Goal: Task Accomplishment & Management: Complete application form

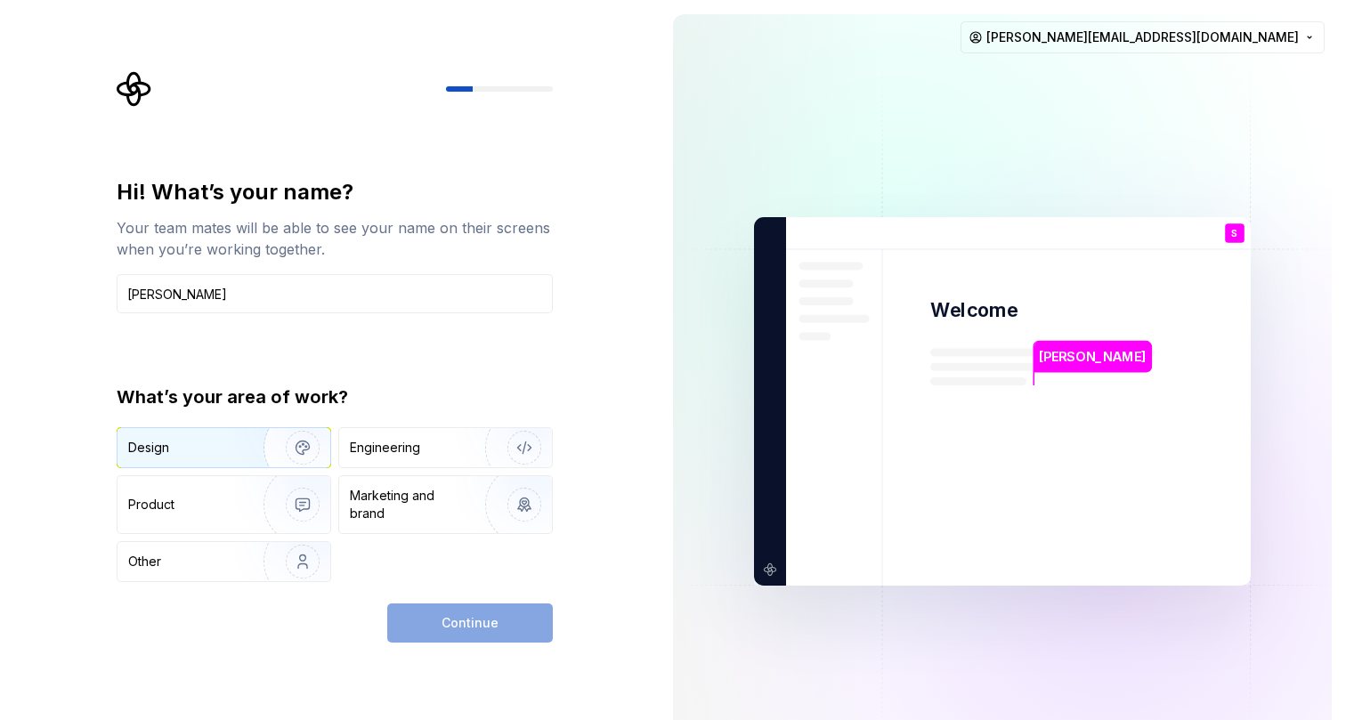
type input "[PERSON_NAME]"
click at [260, 439] on img "button" at bounding box center [291, 447] width 114 height 119
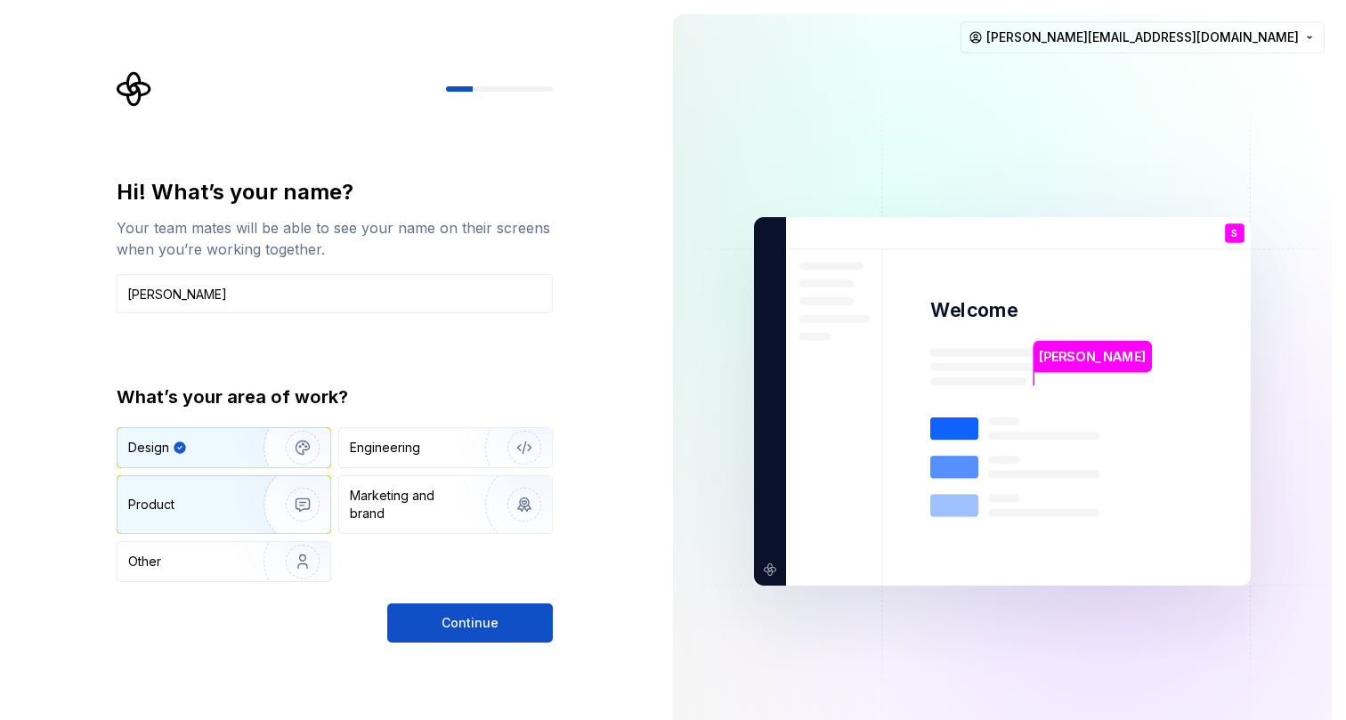
click at [256, 492] on img "button" at bounding box center [291, 504] width 114 height 119
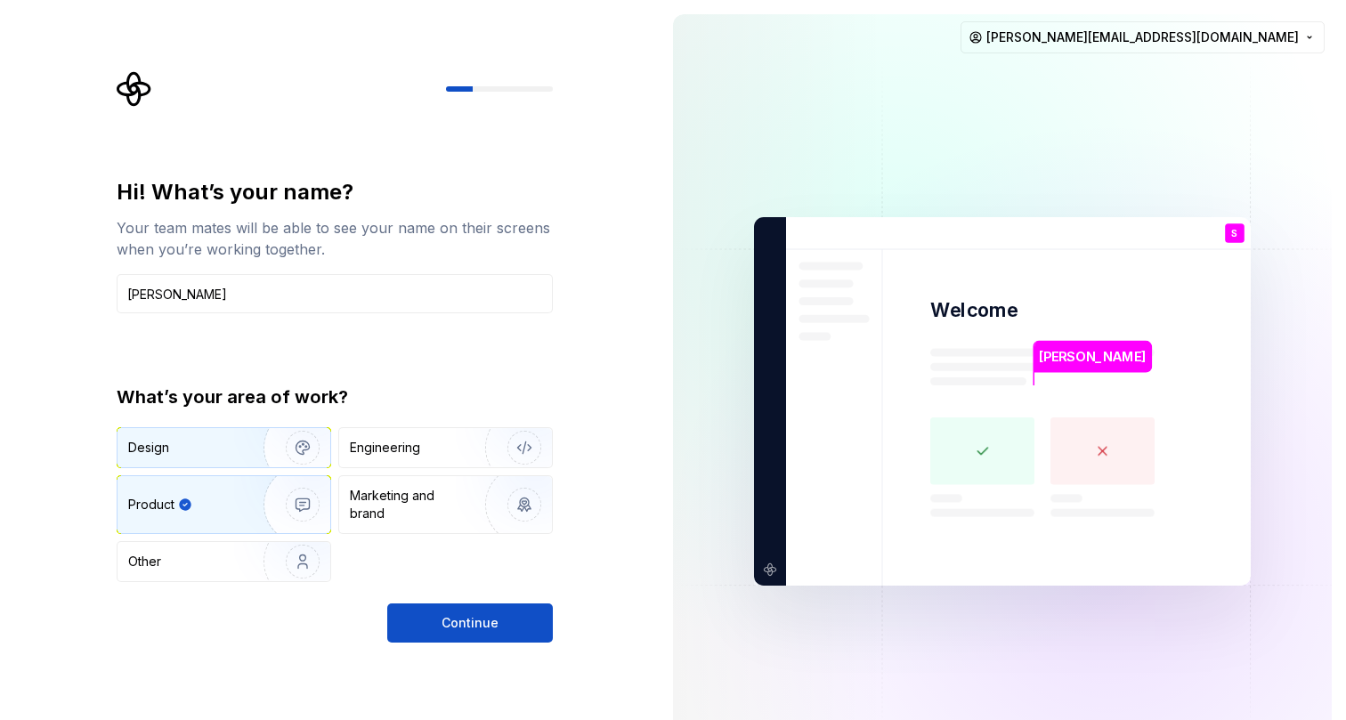
click at [253, 448] on img "button" at bounding box center [291, 447] width 114 height 119
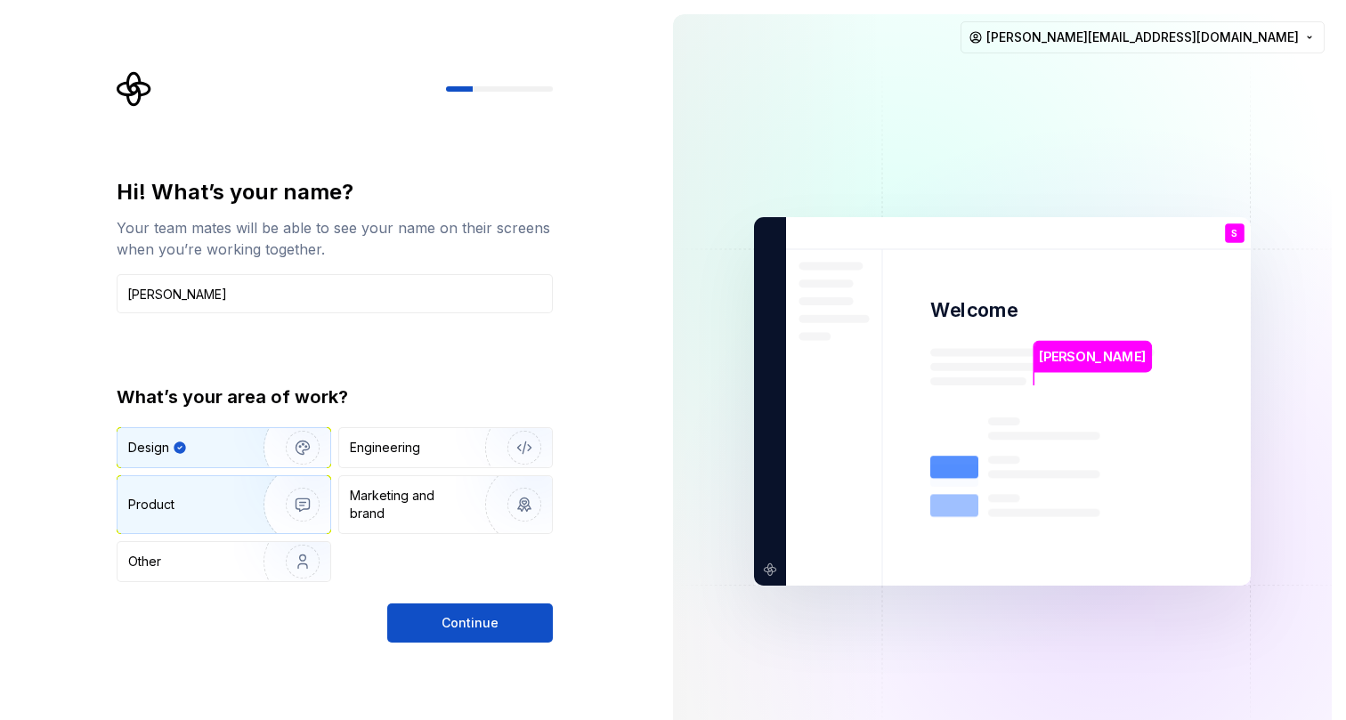
click at [278, 510] on img "button" at bounding box center [291, 504] width 114 height 119
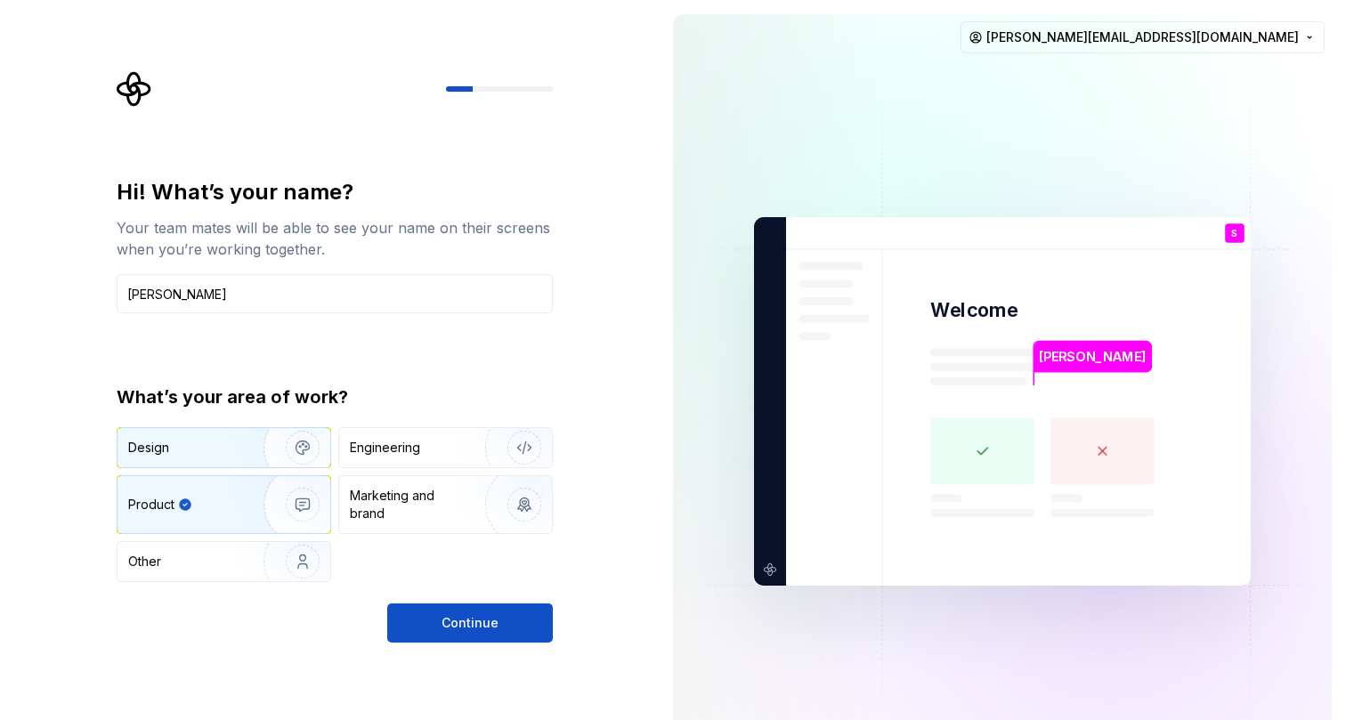
click at [264, 452] on img "button" at bounding box center [291, 447] width 114 height 119
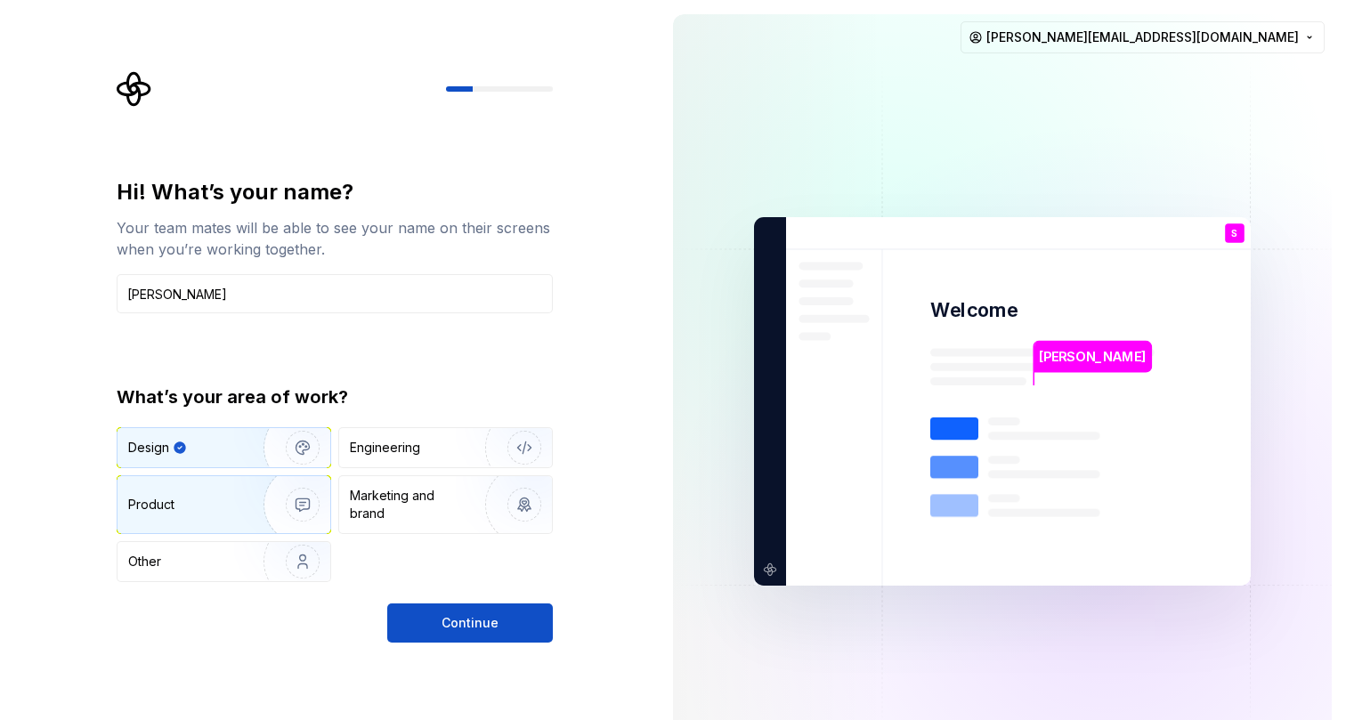
click at [266, 496] on img "button" at bounding box center [291, 504] width 114 height 119
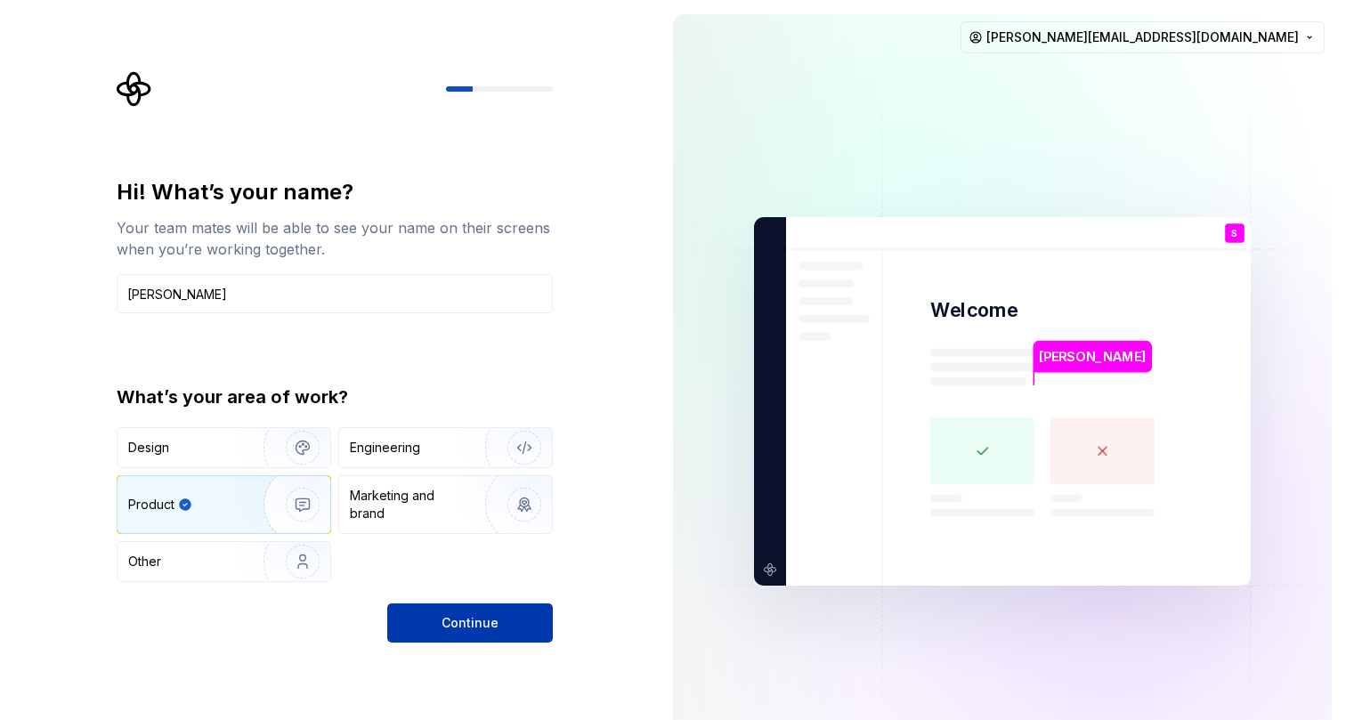
click at [465, 616] on span "Continue" at bounding box center [470, 623] width 57 height 18
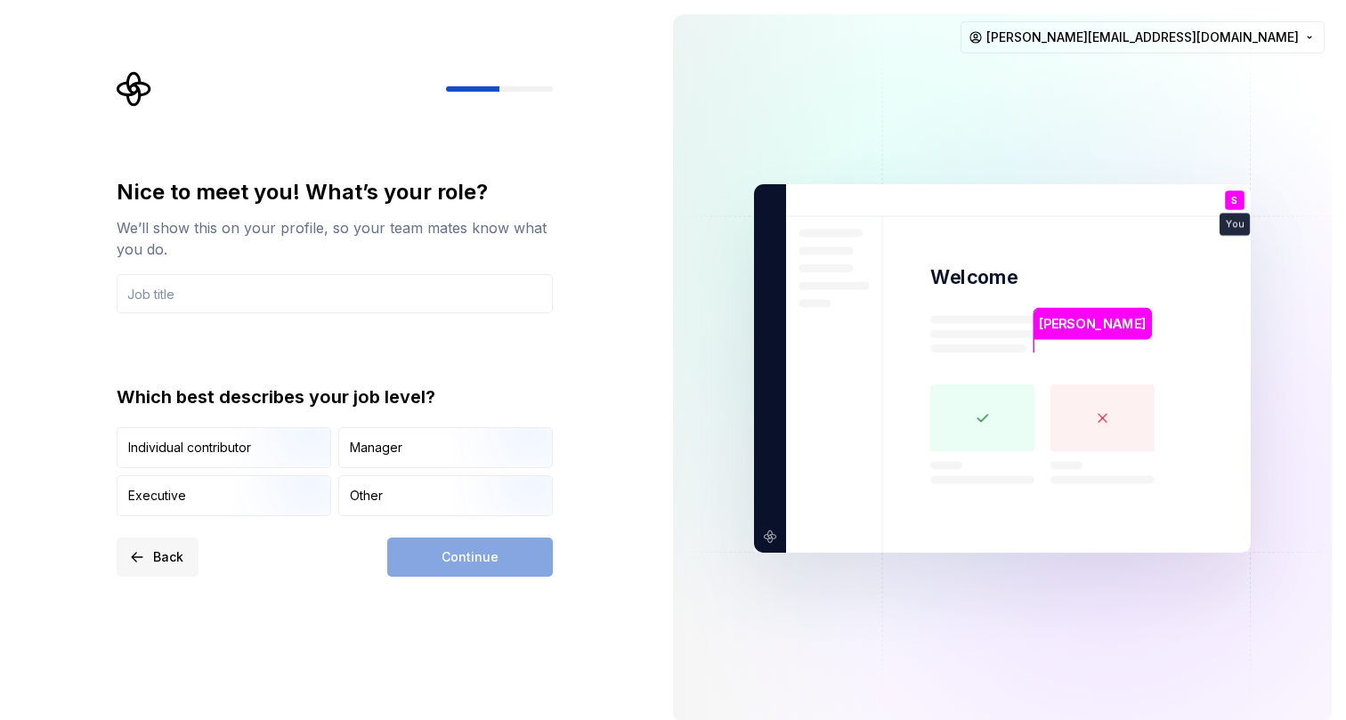
click at [159, 556] on span "Back" at bounding box center [168, 558] width 30 height 18
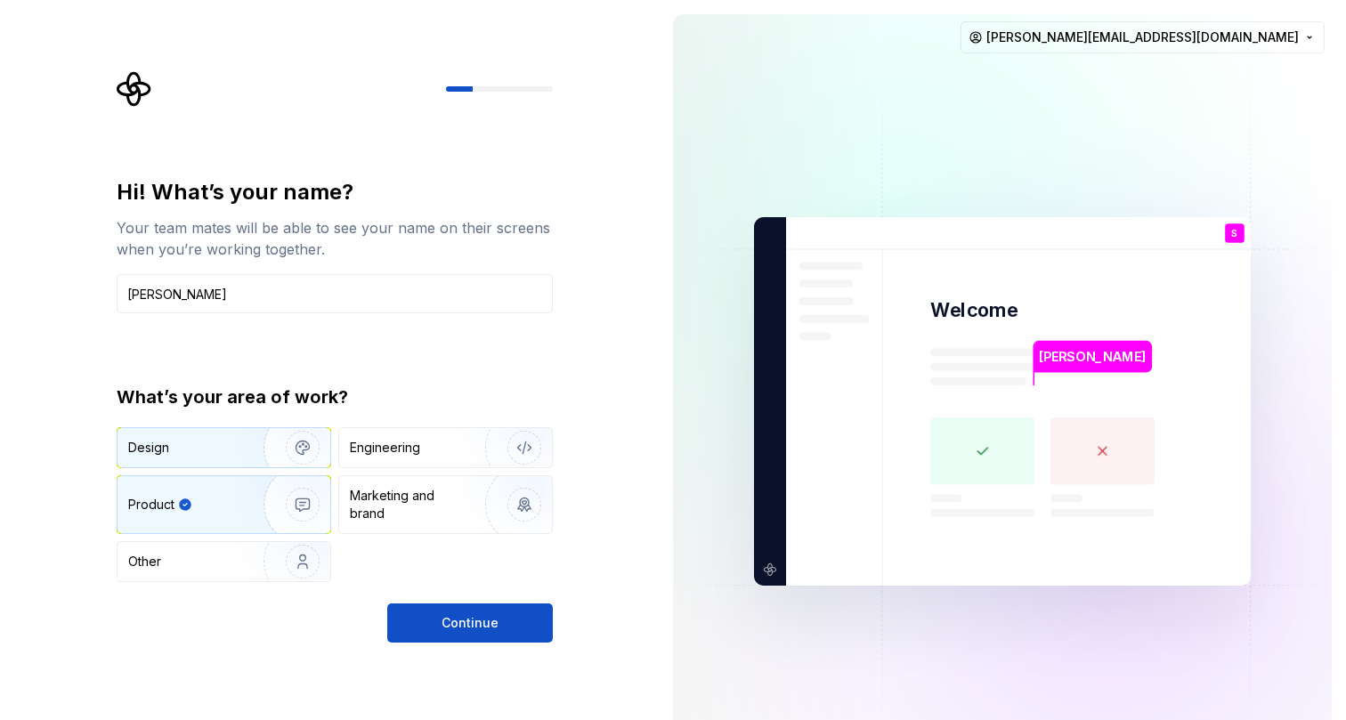
click at [230, 443] on div "Design" at bounding box center [184, 448] width 112 height 18
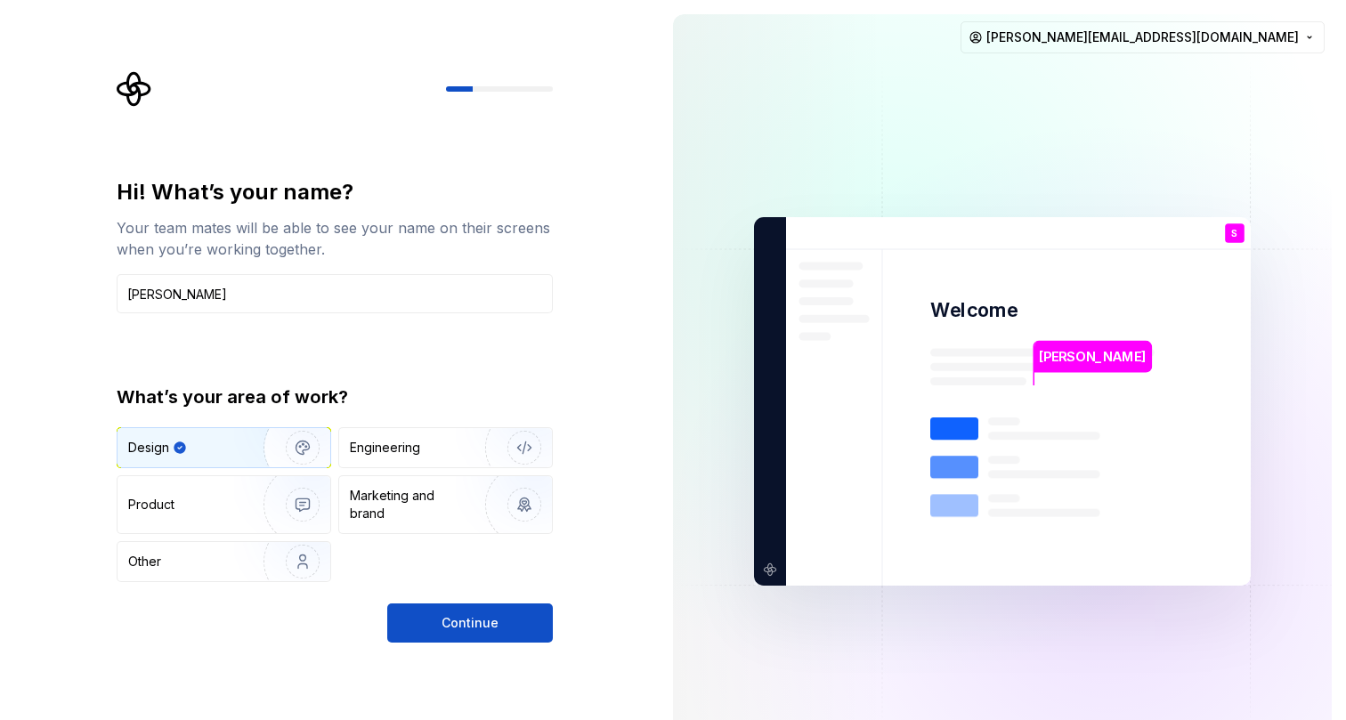
click at [445, 582] on div "Hi! What’s your name? Your team mates will be able to see your name on their sc…" at bounding box center [335, 410] width 436 height 465
click at [450, 639] on button "Continue" at bounding box center [470, 623] width 166 height 39
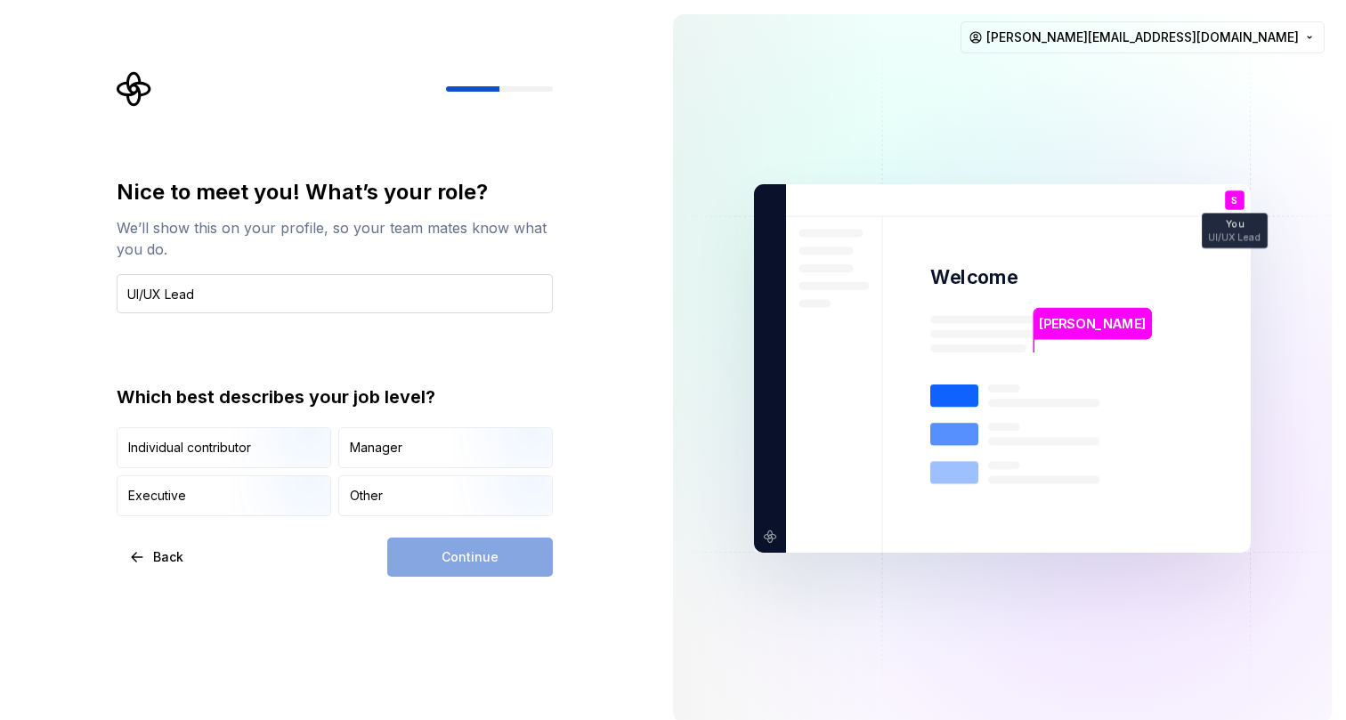
click at [167, 294] on input "UI/UX Lead" at bounding box center [335, 293] width 436 height 39
type input "UI/UX Design Lead"
click at [292, 445] on img "button" at bounding box center [288, 469] width 114 height 119
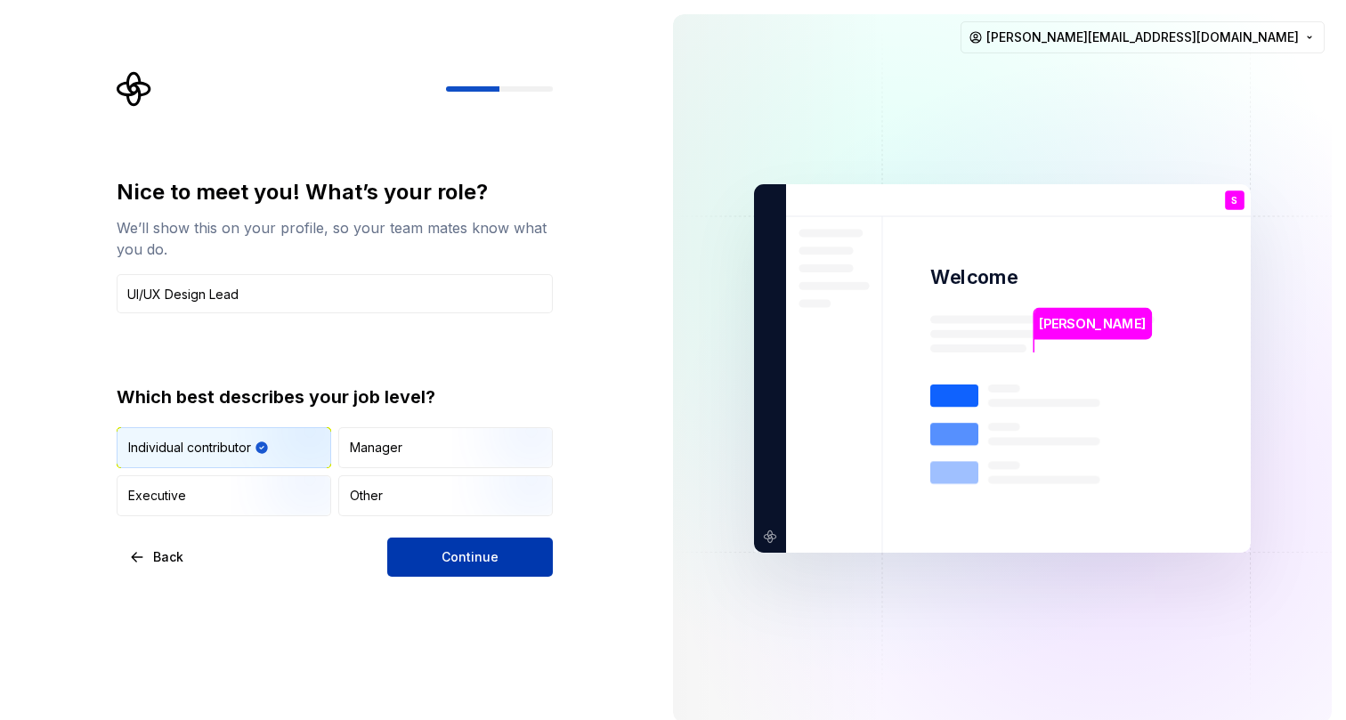
click at [465, 561] on span "Continue" at bounding box center [470, 558] width 57 height 18
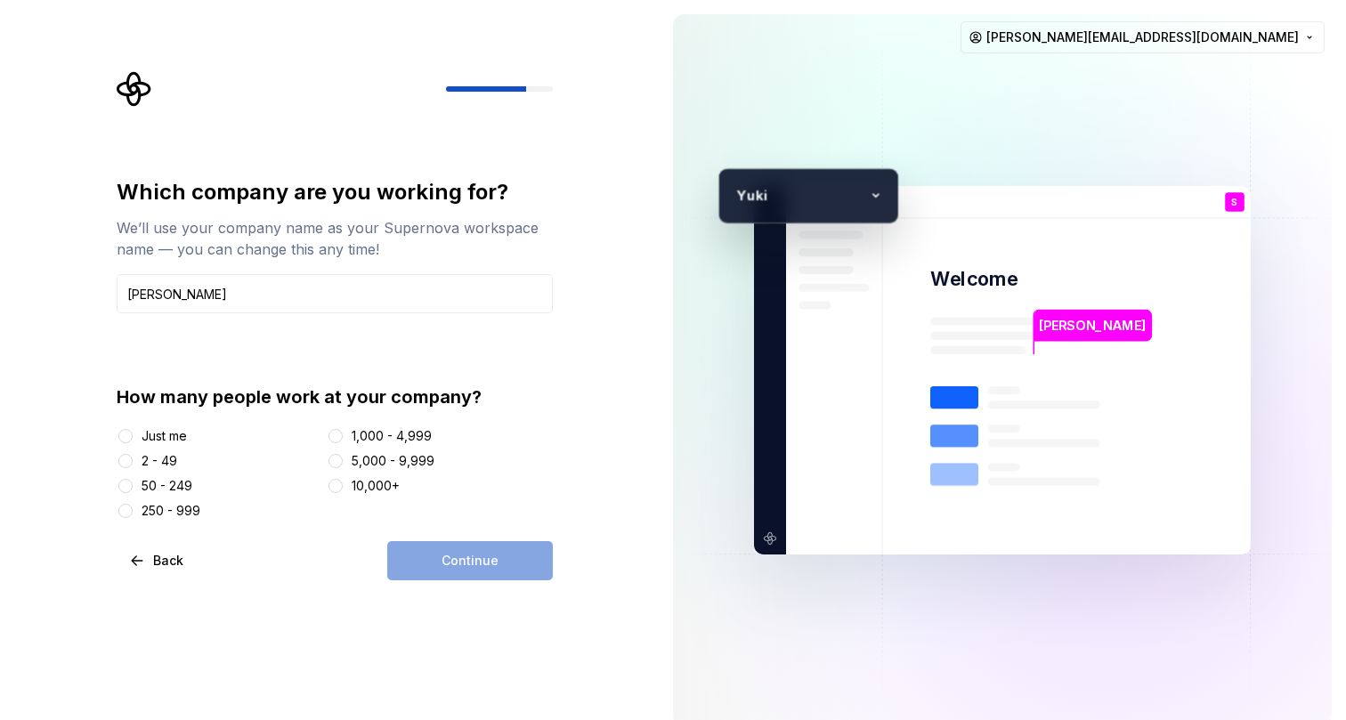
drag, startPoint x: 169, startPoint y: 297, endPoint x: 46, endPoint y: 294, distance: 122.9
click at [46, 294] on div "Which company are you working for? We’ll use your company name as your Supernov…" at bounding box center [329, 370] width 659 height 741
type input "[PERSON_NAME] + [PERSON_NAME]"
click at [111, 295] on div "Which company are you working for? We’ll use your company name as your Supernov…" at bounding box center [340, 325] width 468 height 509
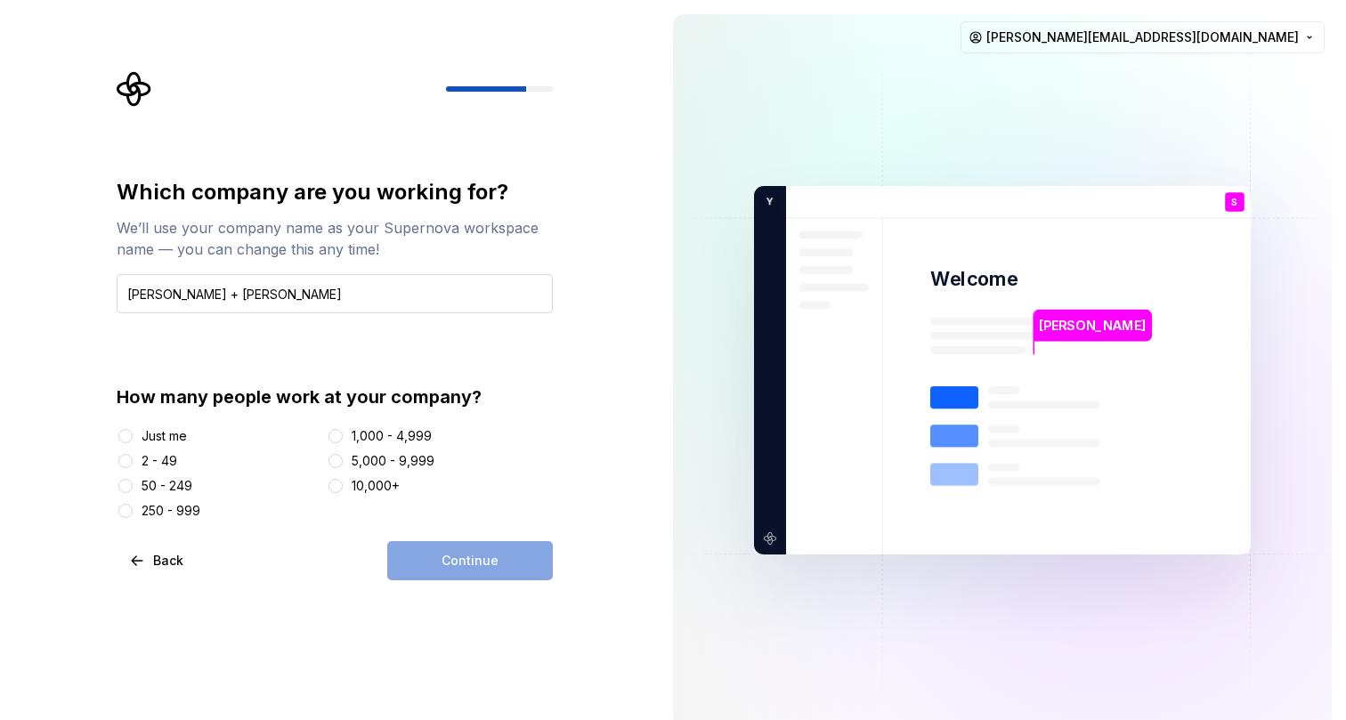
click at [190, 300] on input "[PERSON_NAME] + [PERSON_NAME]" at bounding box center [335, 293] width 436 height 39
click at [162, 456] on div "2 - 49" at bounding box center [160, 461] width 36 height 18
click at [133, 456] on button "2 - 49" at bounding box center [125, 461] width 14 height 14
click at [451, 568] on span "Continue" at bounding box center [470, 561] width 57 height 18
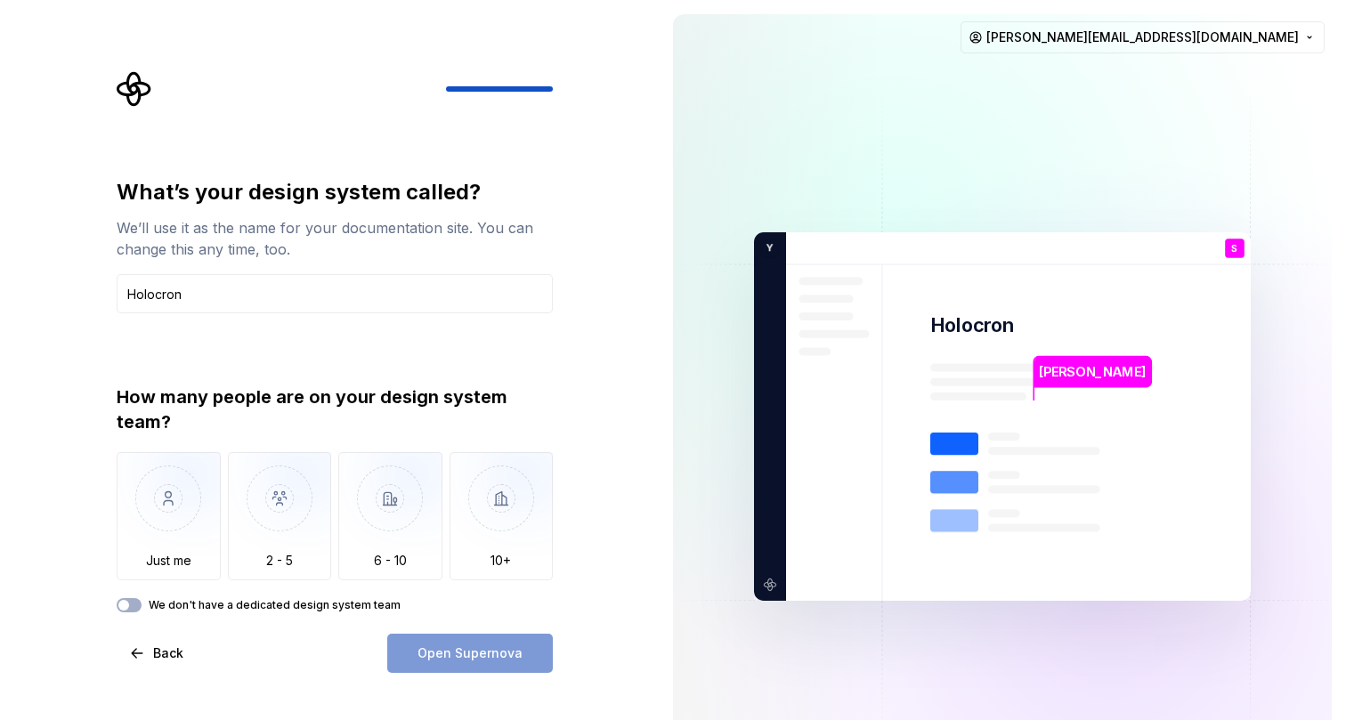
type input "Holocron"
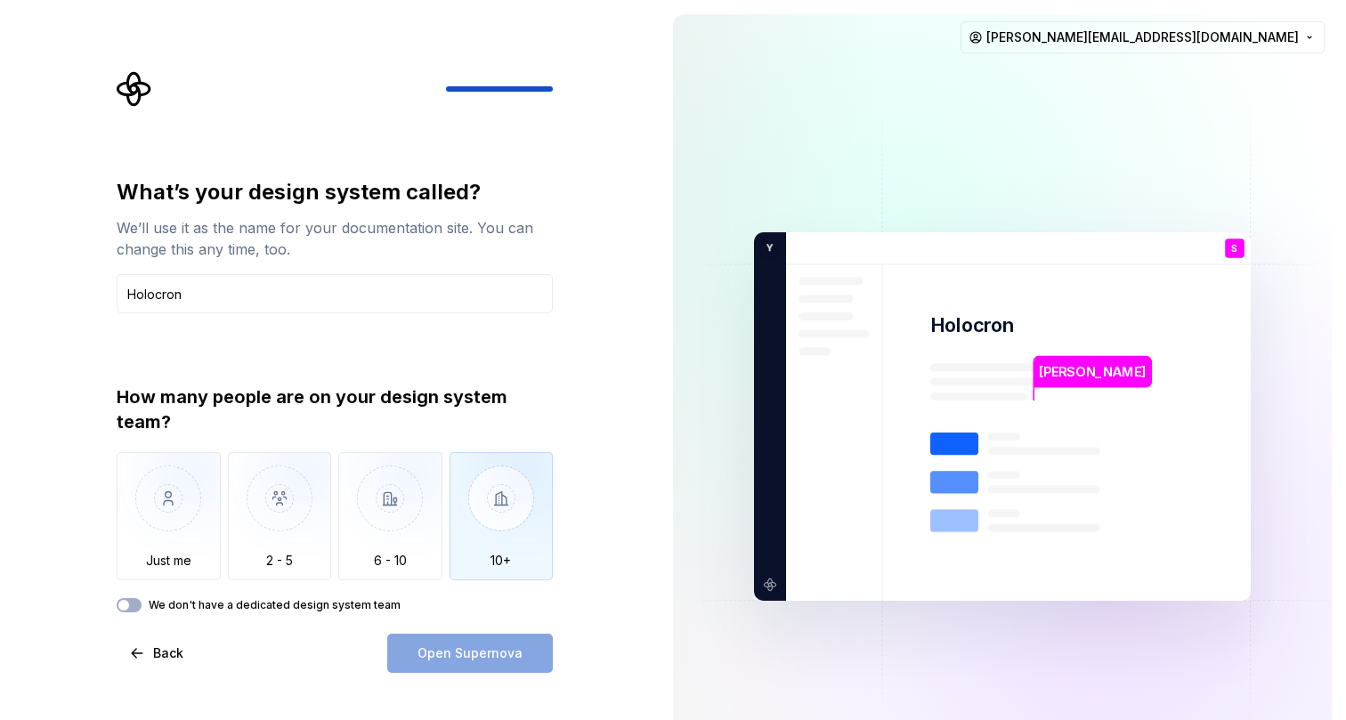
drag, startPoint x: 451, startPoint y: 568, endPoint x: 531, endPoint y: 464, distance: 131.4
click at [531, 464] on img "button" at bounding box center [502, 511] width 104 height 119
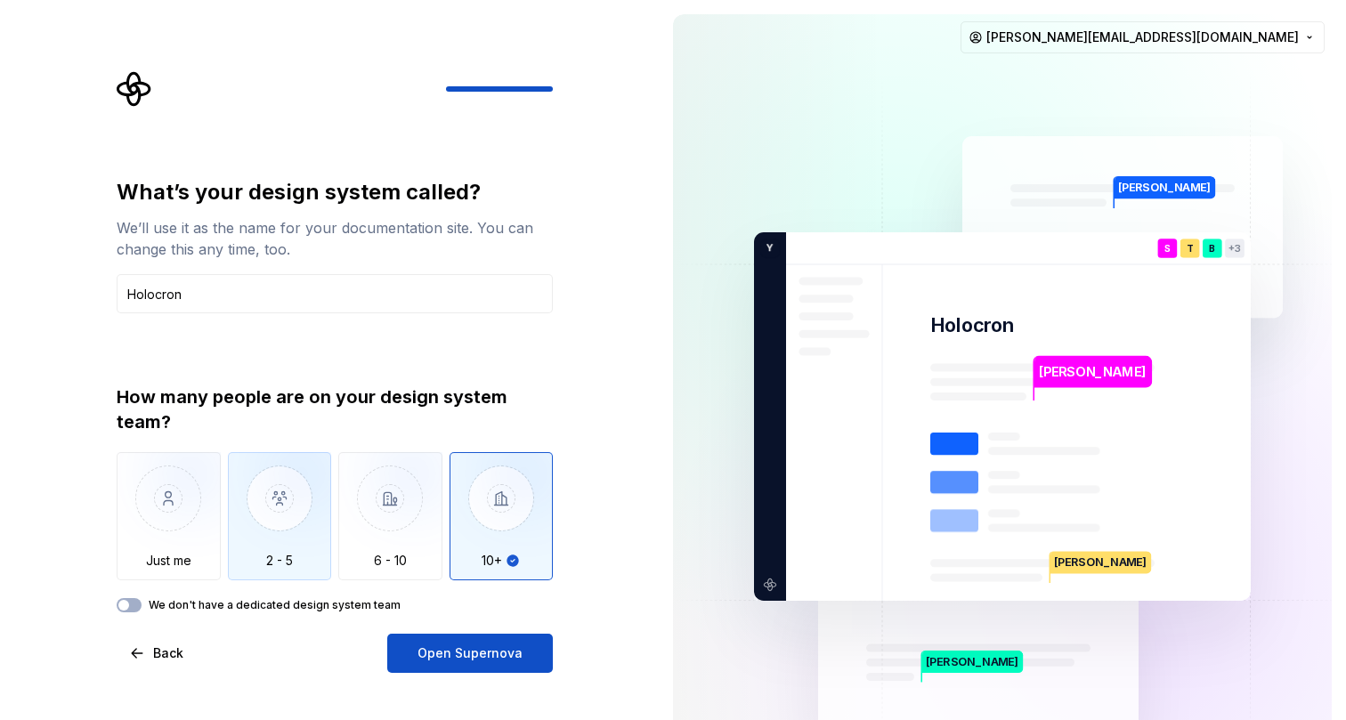
click at [306, 491] on img "button" at bounding box center [280, 511] width 104 height 119
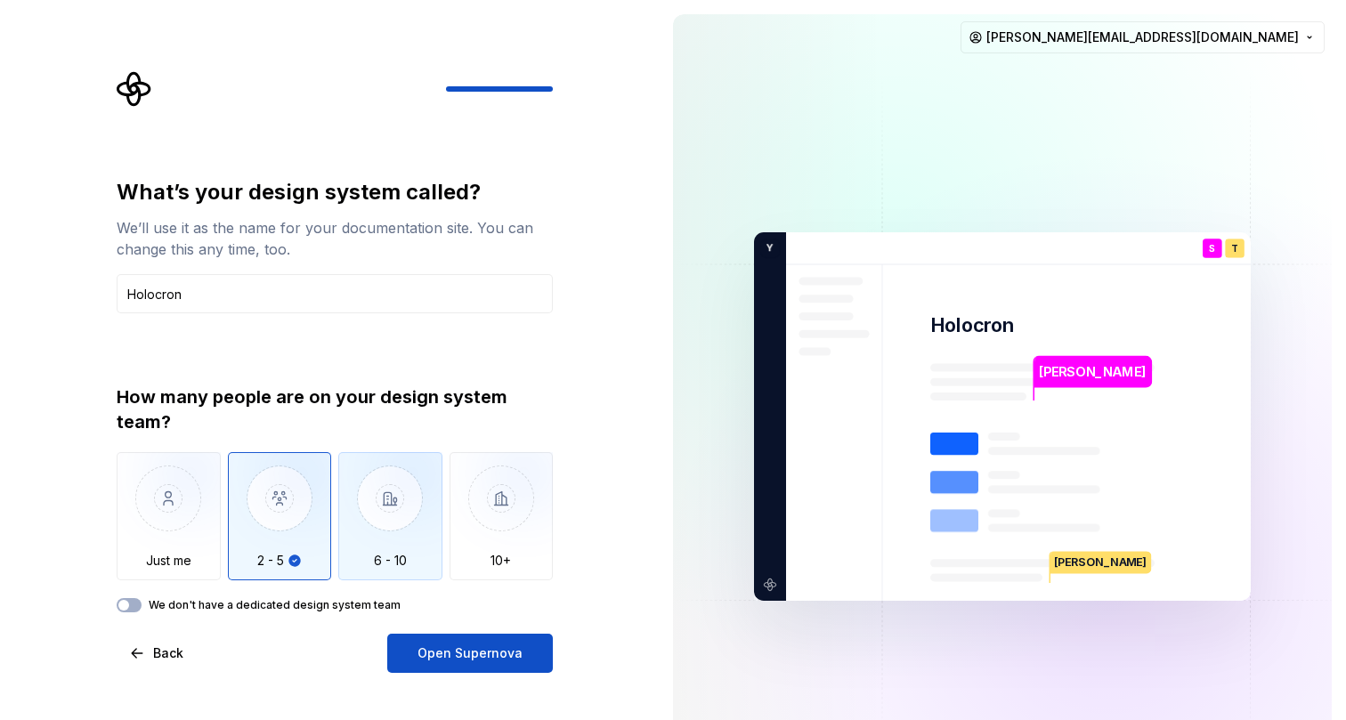
click at [393, 494] on img "button" at bounding box center [390, 511] width 104 height 119
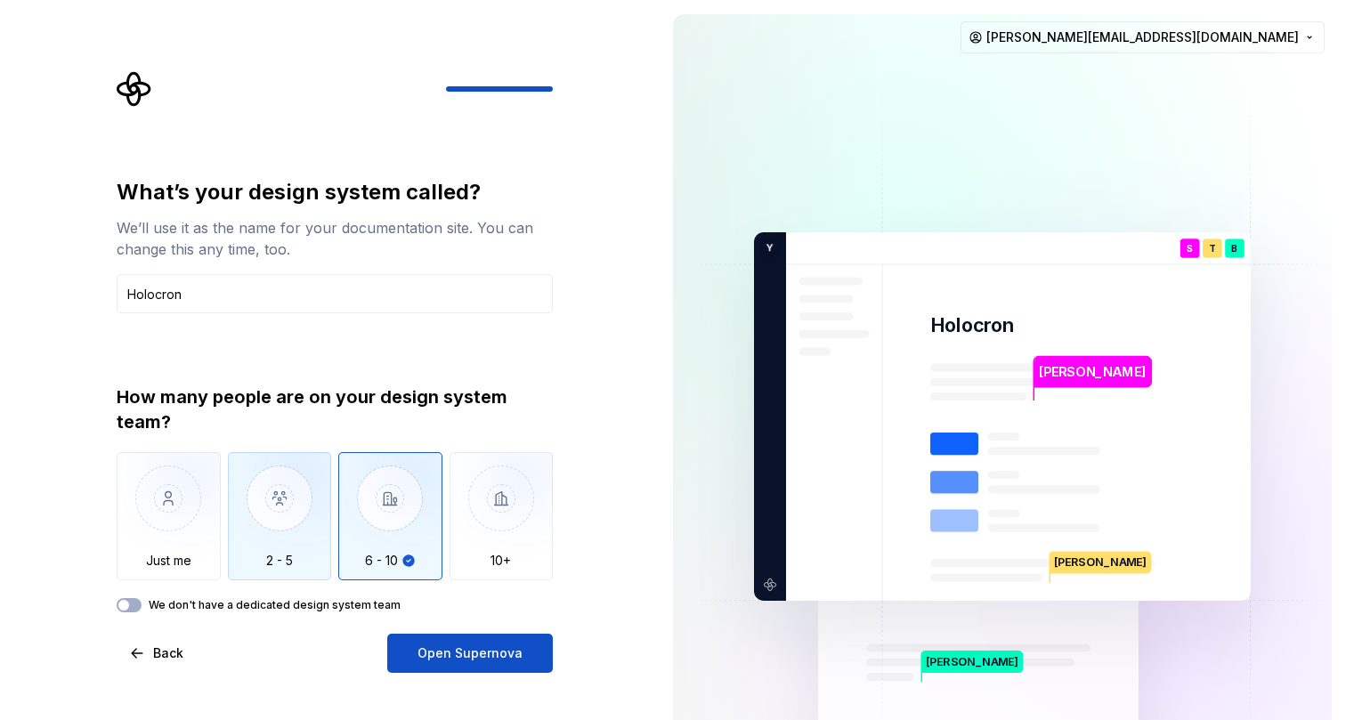
click at [281, 508] on img "button" at bounding box center [280, 511] width 104 height 119
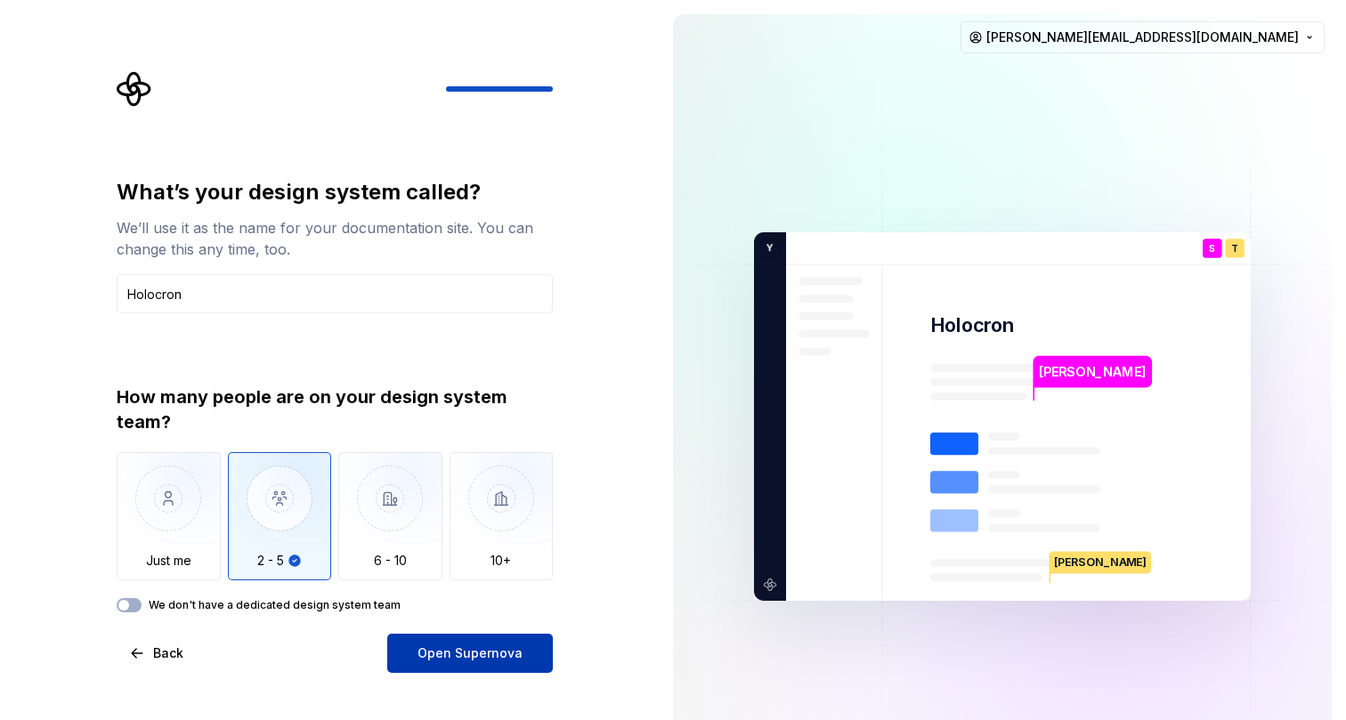
click at [436, 654] on span "Open Supernova" at bounding box center [470, 654] width 105 height 18
